Goal: Task Accomplishment & Management: Manage account settings

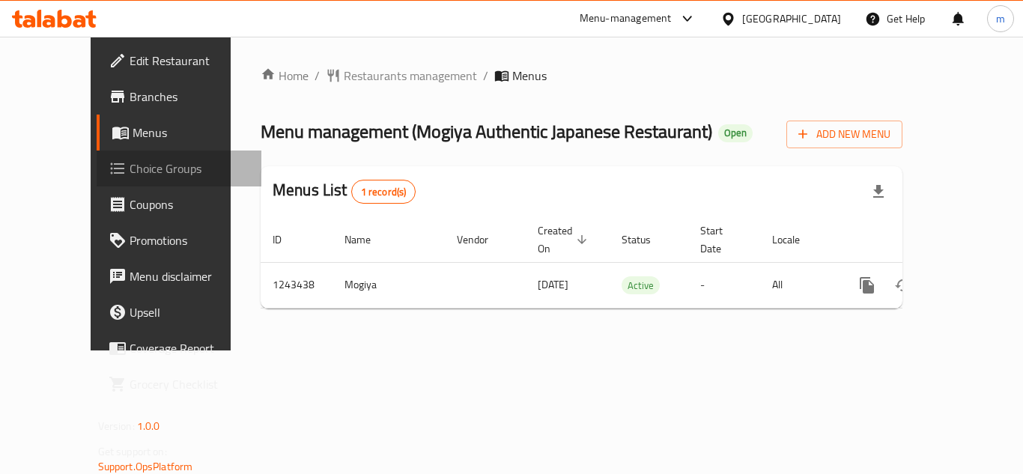
click at [130, 163] on span "Choice Groups" at bounding box center [190, 169] width 120 height 18
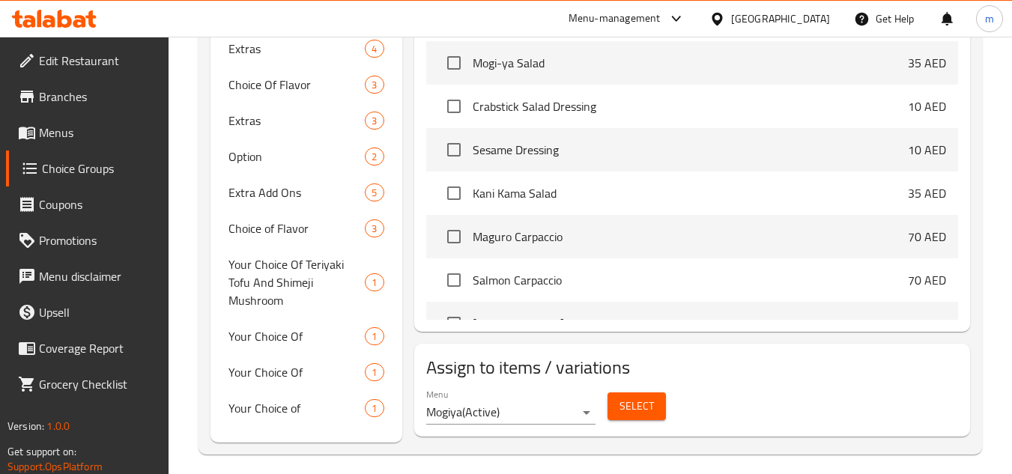
scroll to position [637, 0]
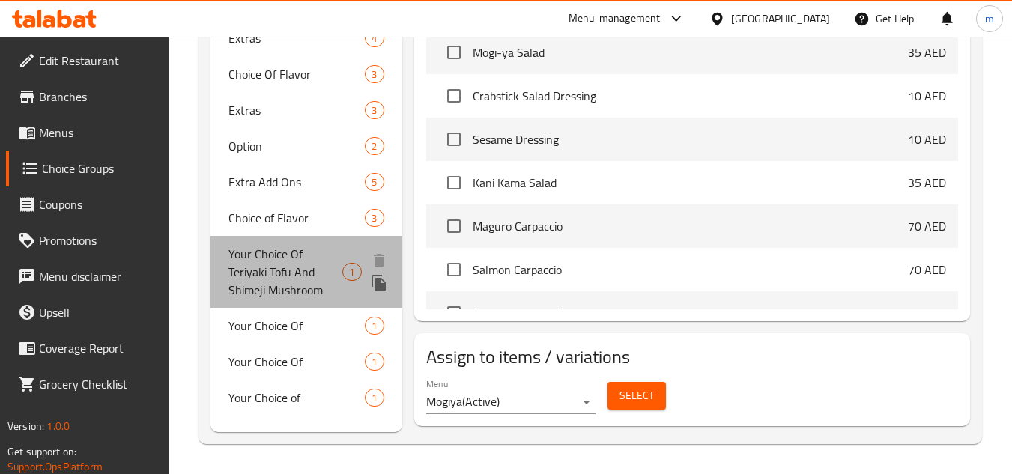
click at [255, 267] on span "Your Choice Of Teriyaki Tofu And Shimeji Mushroom" at bounding box center [285, 272] width 114 height 54
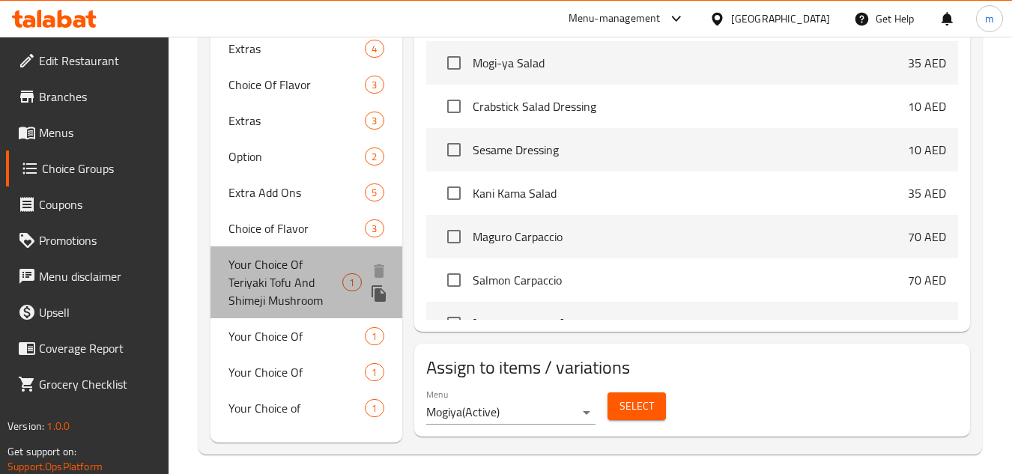
type input "Your Choice Of Teriyaki Tofu And Shimeji Mushroom"
type input "اختيارك من [PERSON_NAME] وفطر شيميجي"
type input "0"
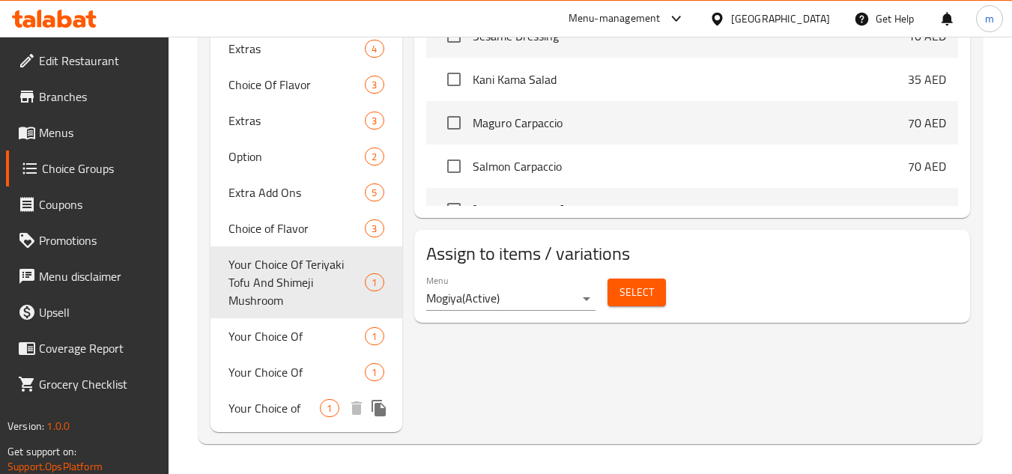
click at [273, 405] on span "Your Choice of" at bounding box center [273, 408] width 91 height 18
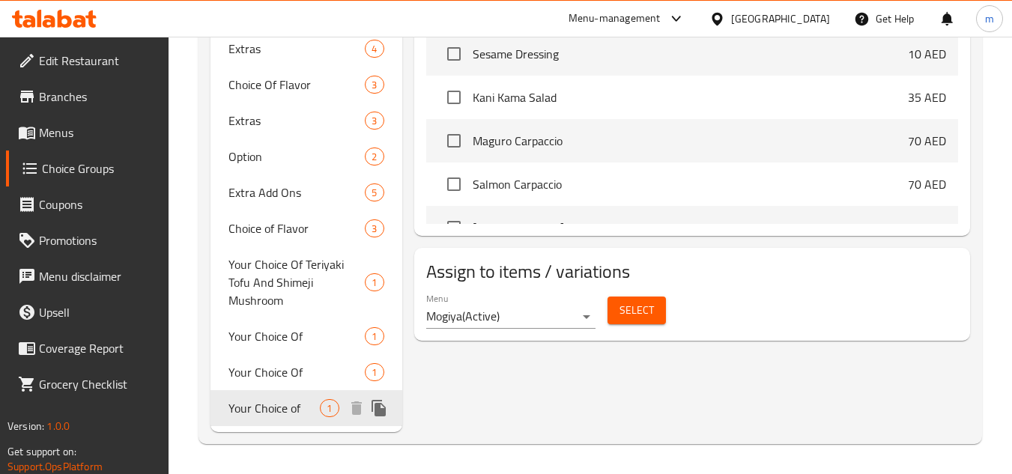
type input "Your Choice of"
type input "اختيارك من"
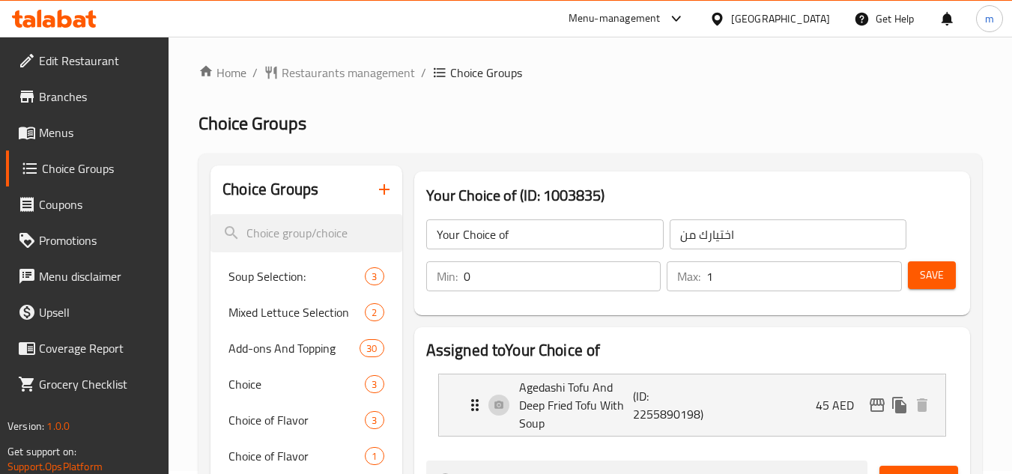
scroll to position [0, 0]
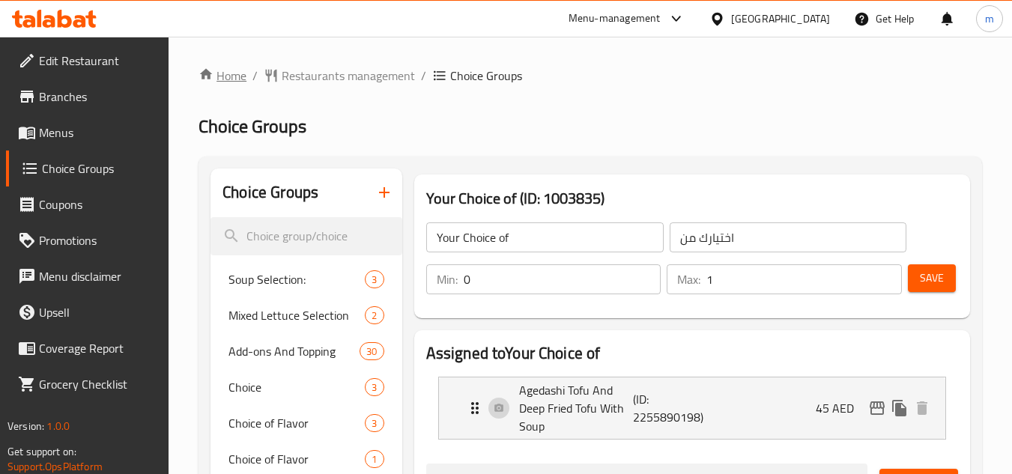
click at [228, 73] on link "Home" at bounding box center [222, 76] width 48 height 18
